Goal: Consume media (video, audio): Consume media (video, audio)

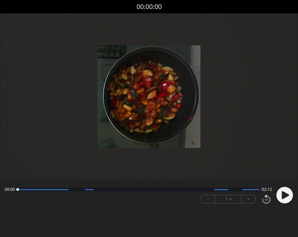
click at [280, 193] on circle at bounding box center [284, 195] width 17 height 17
click at [247, 198] on button "+" at bounding box center [248, 200] width 13 height 8
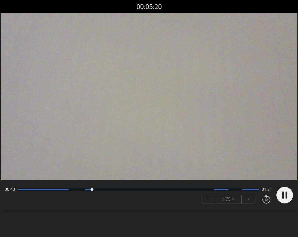
click at [248, 199] on button "+" at bounding box center [248, 200] width 13 height 8
click at [248, 200] on button "+" at bounding box center [248, 200] width 13 height 8
click at [284, 193] on circle at bounding box center [284, 195] width 17 height 17
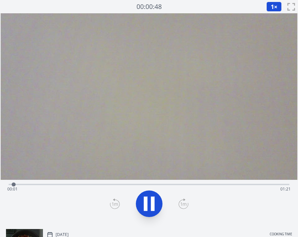
click at [97, 185] on div "Time elapsed: 00:01 Time remaining: 01:21" at bounding box center [148, 189] width 283 height 11
drag, startPoint x: 81, startPoint y: 185, endPoint x: 49, endPoint y: 183, distance: 32.4
click at [79, 185] on div "Time elapsed: 00:26 Time remaining: 00:56" at bounding box center [148, 189] width 283 height 11
drag, startPoint x: 38, startPoint y: 182, endPoint x: 34, endPoint y: 183, distance: 4.4
click at [36, 182] on div "Time elapsed: 00:20 Time remaining: 01:02" at bounding box center [149, 184] width 281 height 8
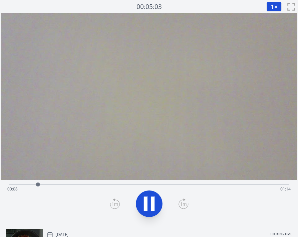
click at [16, 185] on div "Time elapsed: 00:08 Time remaining: 01:14" at bounding box center [148, 189] width 283 height 11
click at [273, 6] on span "1" at bounding box center [272, 7] width 3 height 8
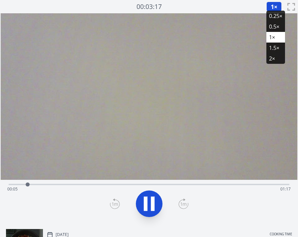
click at [275, 15] on li "0.25×" at bounding box center [275, 16] width 19 height 11
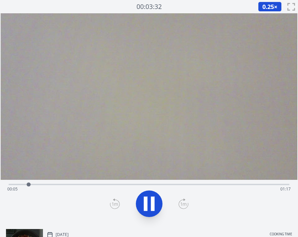
drag, startPoint x: 17, startPoint y: 187, endPoint x: 20, endPoint y: 187, distance: 3.3
click at [17, 187] on span "00:05" at bounding box center [12, 190] width 10 height 6
click at [273, 5] on span "0.25" at bounding box center [268, 7] width 12 height 8
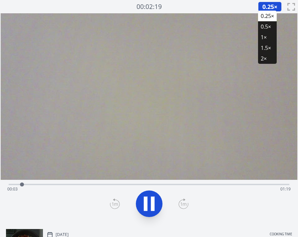
click at [268, 39] on li "1×" at bounding box center [267, 37] width 19 height 11
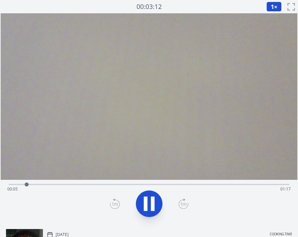
click at [94, 188] on div "Time elapsed: 00:05 Time remaining: 01:17" at bounding box center [148, 189] width 283 height 11
click at [178, 187] on div "Time elapsed: 00:26 Time remaining: 00:56" at bounding box center [148, 189] width 283 height 11
click at [221, 187] on div "Time elapsed: 00:51 Time remaining: 00:31" at bounding box center [148, 189] width 283 height 11
click at [214, 187] on div "Time elapsed: 01:03 Time remaining: 00:19" at bounding box center [148, 189] width 283 height 11
click at [255, 185] on div "Time elapsed: 01:08 Time remaining: 00:14" at bounding box center [148, 189] width 283 height 11
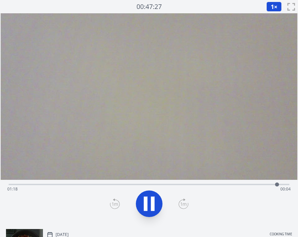
click at [147, 204] on icon at bounding box center [146, 204] width 4 height 14
click at [147, 204] on icon at bounding box center [149, 204] width 11 height 14
click at [147, 204] on icon at bounding box center [146, 204] width 4 height 14
click at [175, 187] on div "Time elapsed: 01:19 Time remaining: 00:03" at bounding box center [148, 189] width 283 height 11
click at [200, 186] on div "Time elapsed: 00:48 Time remaining: 00:34" at bounding box center [148, 189] width 283 height 11
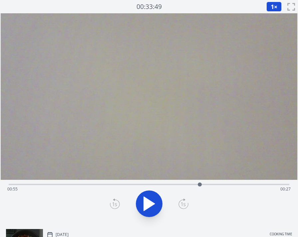
click at [214, 185] on div "Time elapsed: 00:55 Time remaining: 00:27" at bounding box center [148, 189] width 283 height 11
click at [15, 186] on div "Time elapsed: 01:00 Time remaining: 00:23" at bounding box center [148, 189] width 283 height 11
click at [155, 202] on icon at bounding box center [149, 204] width 19 height 19
click at [152, 203] on icon at bounding box center [153, 204] width 4 height 14
click at [152, 203] on icon at bounding box center [149, 204] width 11 height 14
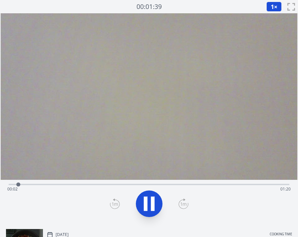
click at [152, 203] on icon at bounding box center [153, 204] width 4 height 14
click at [201, 186] on div "Time elapsed: 00:02 Time remaining: 01:20" at bounding box center [148, 189] width 283 height 11
click at [215, 185] on div "Time elapsed: 00:56 Time remaining: 00:27" at bounding box center [148, 189] width 283 height 11
click at [231, 184] on div "Time elapsed: 01:00 Time remaining: 00:22" at bounding box center [149, 184] width 281 height 8
click at [248, 182] on div "Time elapsed: 01:04 Time remaining: 00:18" at bounding box center [149, 184] width 281 height 8
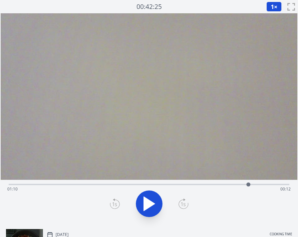
click at [260, 184] on div "Time elapsed: 01:10 Time remaining: 00:12" at bounding box center [149, 184] width 281 height 8
click at [252, 186] on div "Time elapsed: 01:13 Time remaining: 00:09" at bounding box center [148, 189] width 283 height 11
click at [146, 199] on icon at bounding box center [149, 204] width 11 height 14
click at [146, 199] on icon at bounding box center [146, 204] width 4 height 14
click at [267, 186] on div "Time elapsed: 01:12 Time remaining: 00:11" at bounding box center [148, 189] width 283 height 11
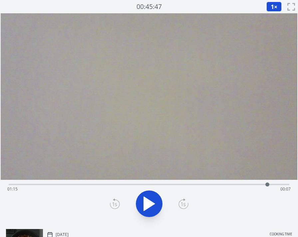
click at [260, 184] on div "Time elapsed: 01:15 Time remaining: 00:07" at bounding box center [149, 184] width 281 height 8
click at [148, 198] on icon at bounding box center [149, 204] width 19 height 19
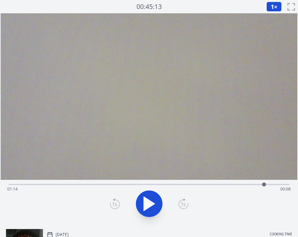
click at [153, 204] on icon at bounding box center [149, 204] width 11 height 14
click at [153, 204] on icon at bounding box center [153, 204] width 4 height 14
click at [153, 204] on icon at bounding box center [149, 204] width 11 height 14
click at [153, 204] on icon at bounding box center [153, 204] width 4 height 14
click at [153, 204] on icon at bounding box center [149, 204] width 11 height 14
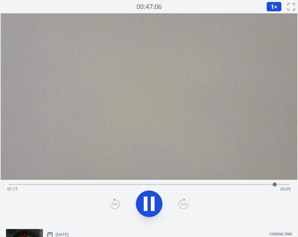
click at [153, 204] on icon at bounding box center [153, 204] width 4 height 14
click at [153, 204] on icon at bounding box center [149, 204] width 11 height 14
click at [273, 183] on div "Time elapsed: 01:22 Time remaining: 00:00" at bounding box center [149, 184] width 281 height 8
click at [282, 187] on span "00:05" at bounding box center [285, 190] width 10 height 6
click at [149, 206] on icon at bounding box center [149, 204] width 11 height 14
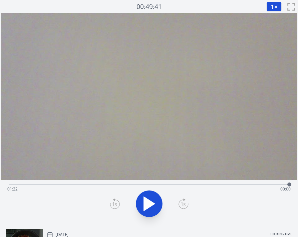
click at [149, 206] on icon at bounding box center [149, 204] width 11 height 14
click at [149, 206] on icon at bounding box center [149, 204] width 19 height 19
click at [149, 206] on icon at bounding box center [149, 204] width 11 height 14
click at [147, 202] on icon at bounding box center [149, 204] width 19 height 19
click at [12, 184] on div "Time elapsed: 00:05 Time remaining: 01:17" at bounding box center [149, 184] width 281 height 8
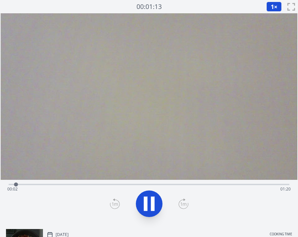
click at [151, 202] on icon at bounding box center [149, 204] width 19 height 19
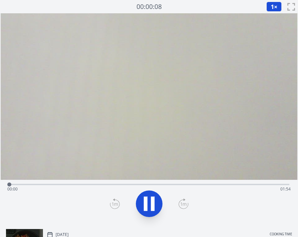
click at [110, 183] on div "Time elapsed: 00:00 Time remaining: 01:54" at bounding box center [149, 184] width 281 height 8
drag, startPoint x: 209, startPoint y: 185, endPoint x: 193, endPoint y: 187, distance: 16.8
click at [209, 185] on div "Time elapsed: 00:41 Time remaining: 01:13" at bounding box center [148, 189] width 283 height 11
click at [139, 203] on button at bounding box center [149, 204] width 27 height 27
click at [153, 206] on icon at bounding box center [149, 204] width 19 height 19
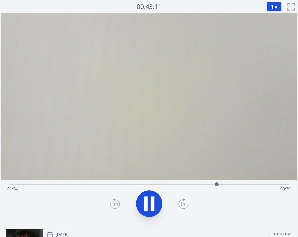
click at [153, 206] on icon at bounding box center [153, 204] width 4 height 14
click at [13, 185] on div "Time elapsed: 01:24 Time remaining: 00:30" at bounding box center [148, 189] width 283 height 11
click at [18, 185] on div "Time elapsed: 00:01 Time remaining: 01:53" at bounding box center [148, 189] width 283 height 11
